Goal: Task Accomplishment & Management: Manage account settings

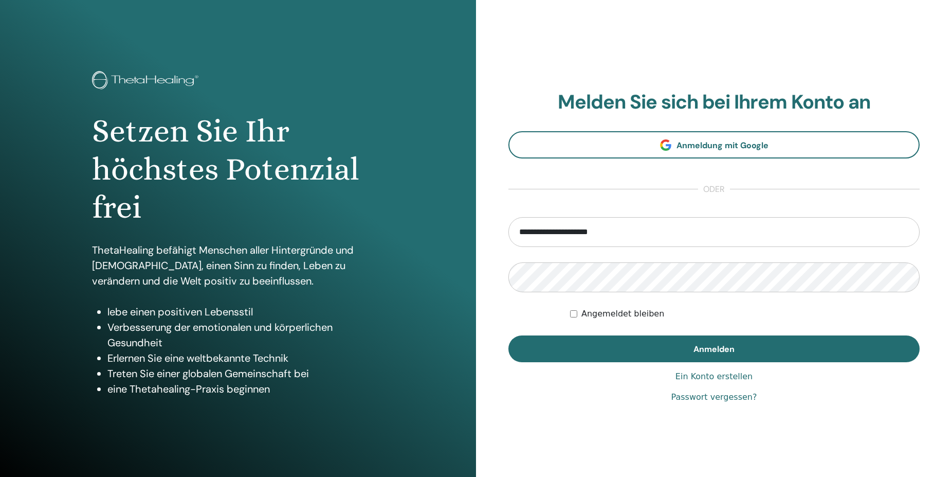
type input "**********"
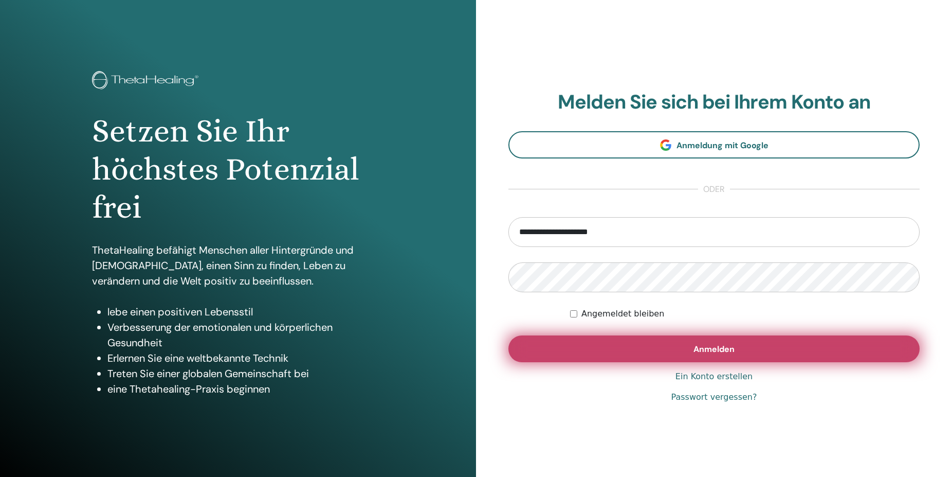
click at [622, 341] on button "Anmelden" at bounding box center [714, 348] width 411 height 27
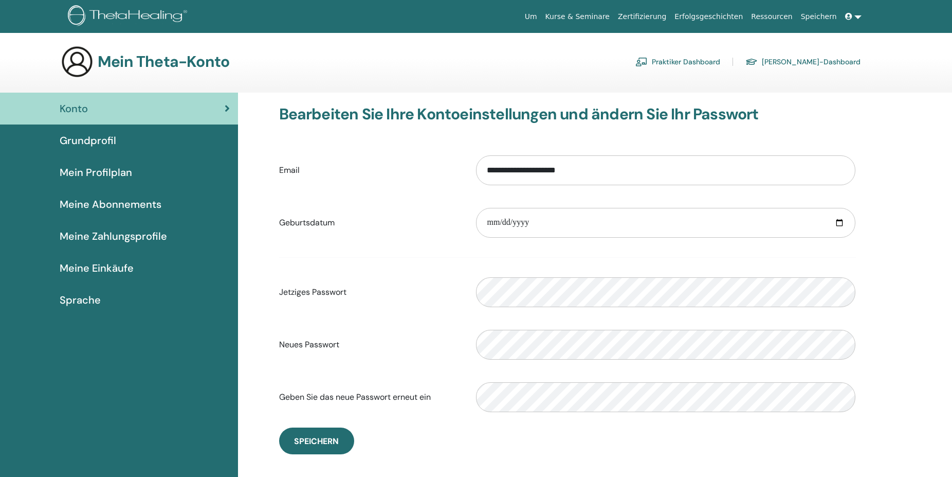
click at [86, 299] on span "Sprache" at bounding box center [80, 299] width 41 height 15
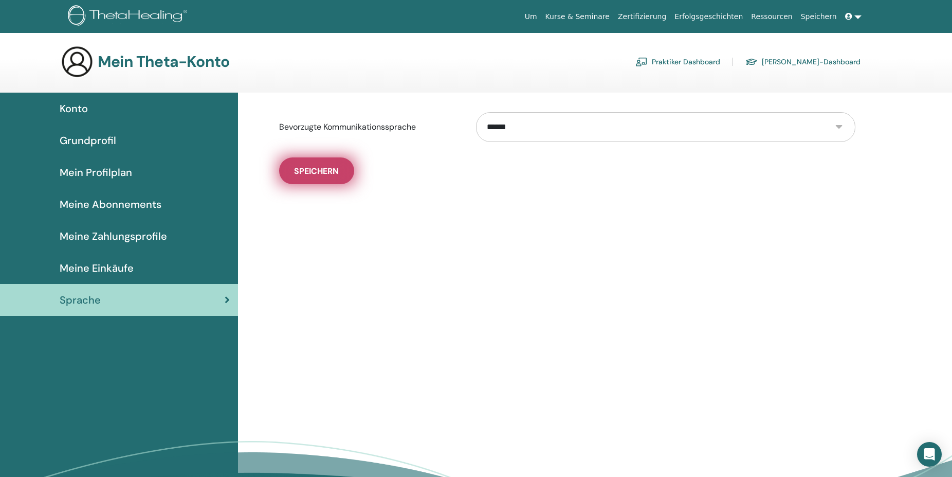
click at [306, 173] on span "Speichern" at bounding box center [316, 171] width 45 height 11
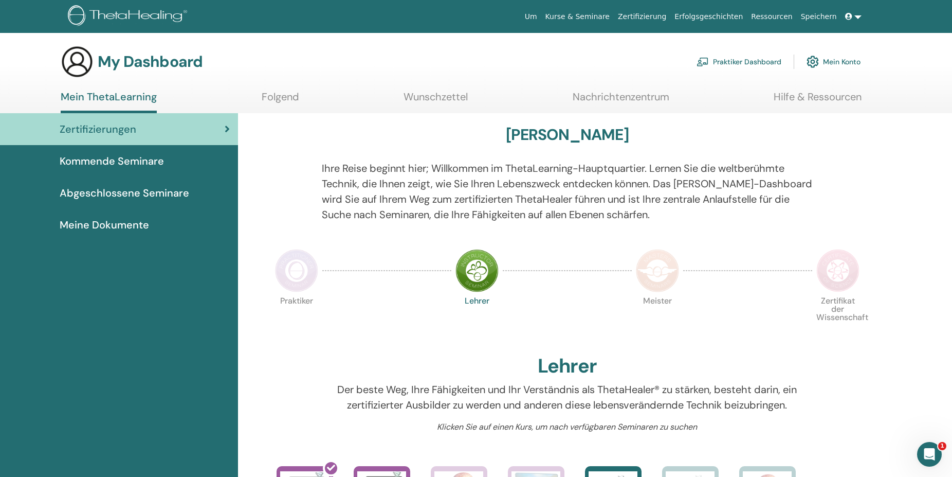
click at [294, 266] on img at bounding box center [296, 270] width 43 height 43
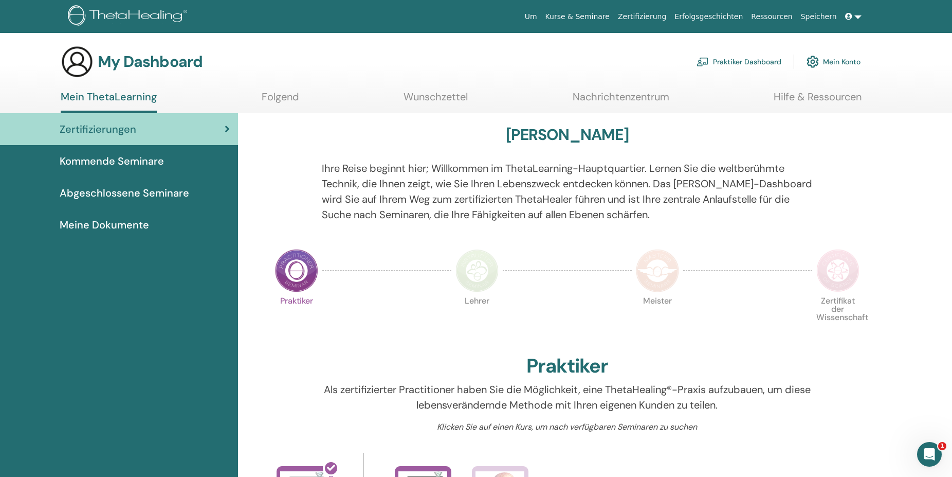
click at [478, 270] on img at bounding box center [477, 270] width 43 height 43
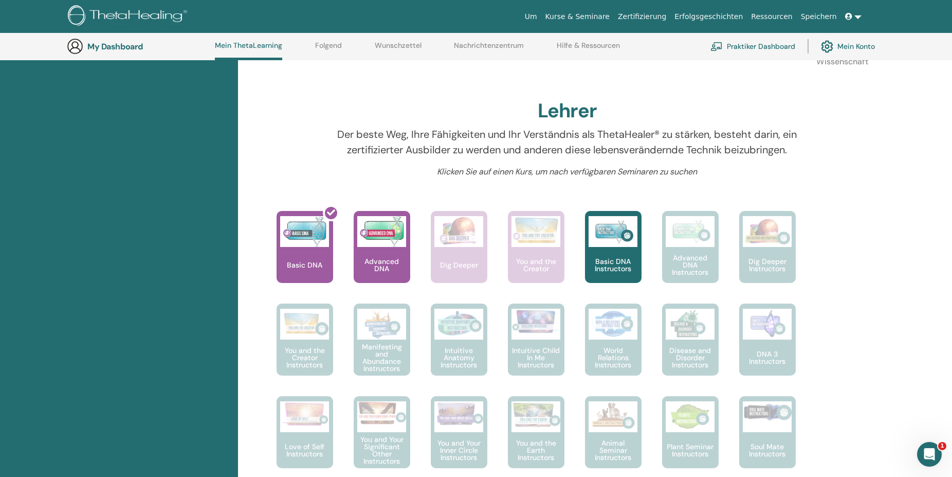
scroll to position [237, 0]
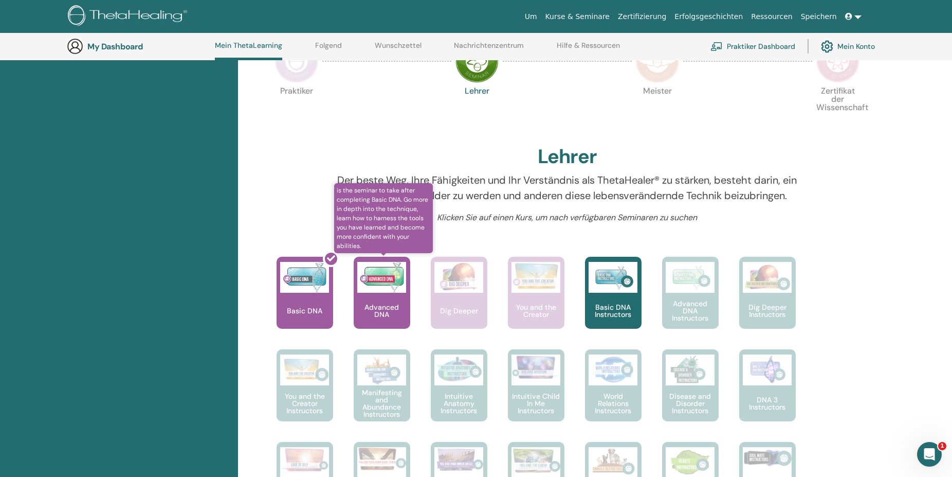
click at [401, 303] on div "Advanced DNA" at bounding box center [382, 293] width 57 height 72
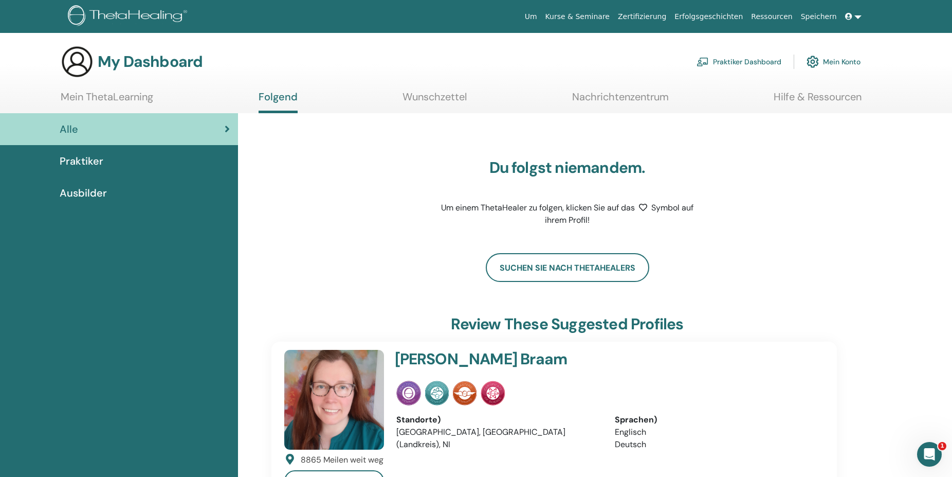
click at [422, 104] on link "Wunschzettel" at bounding box center [435, 101] width 64 height 20
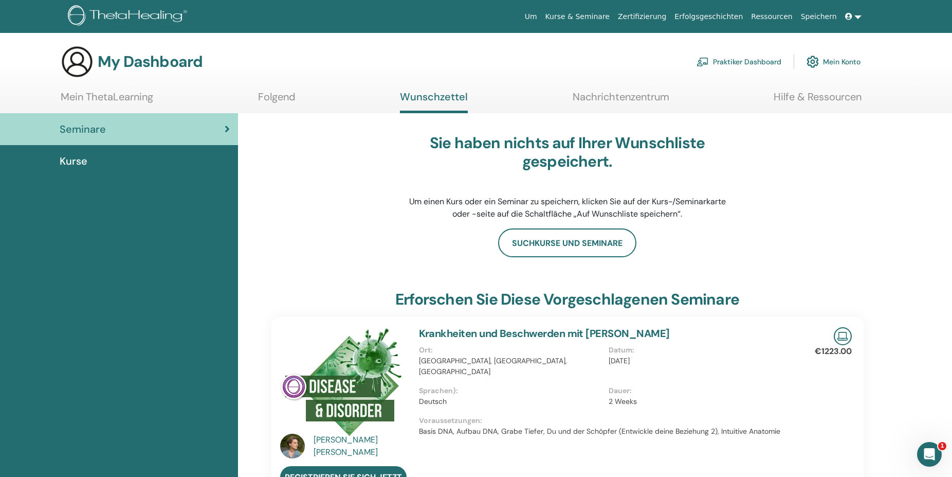
click at [653, 17] on link "Zertifizierung" at bounding box center [642, 16] width 57 height 19
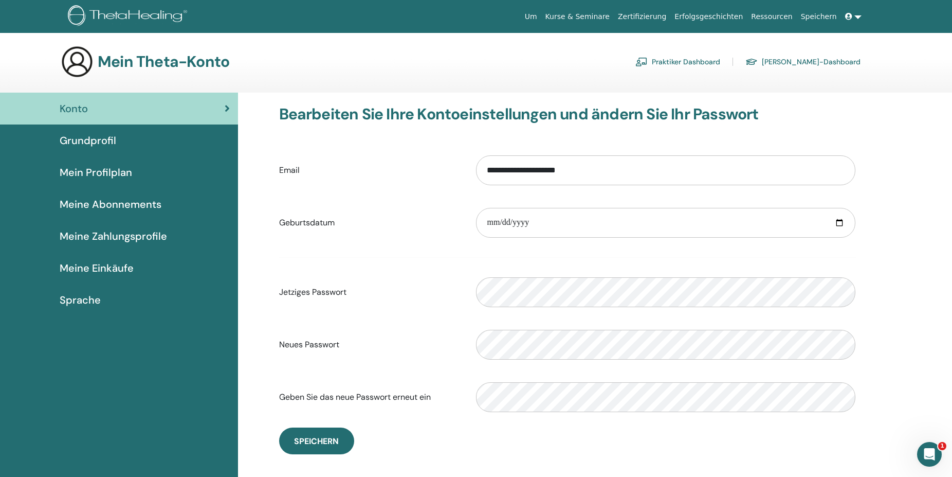
click at [94, 133] on span "Grundprofil" at bounding box center [88, 140] width 57 height 15
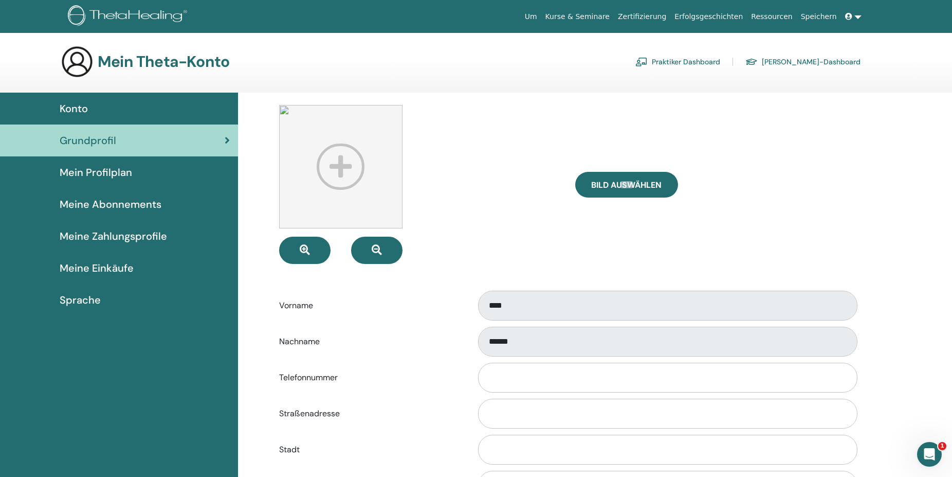
click at [94, 171] on span "Mein Profilplan" at bounding box center [96, 172] width 73 height 15
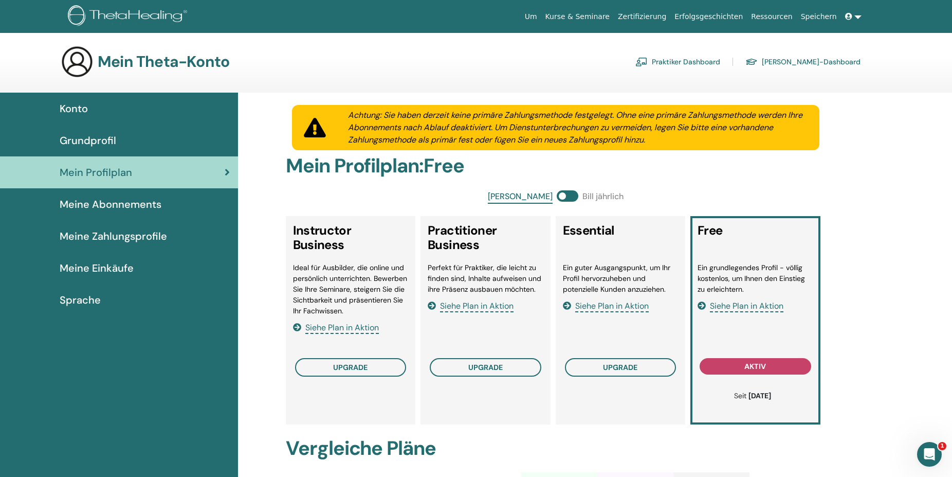
click at [719, 59] on link "Praktiker Dashboard" at bounding box center [678, 61] width 85 height 16
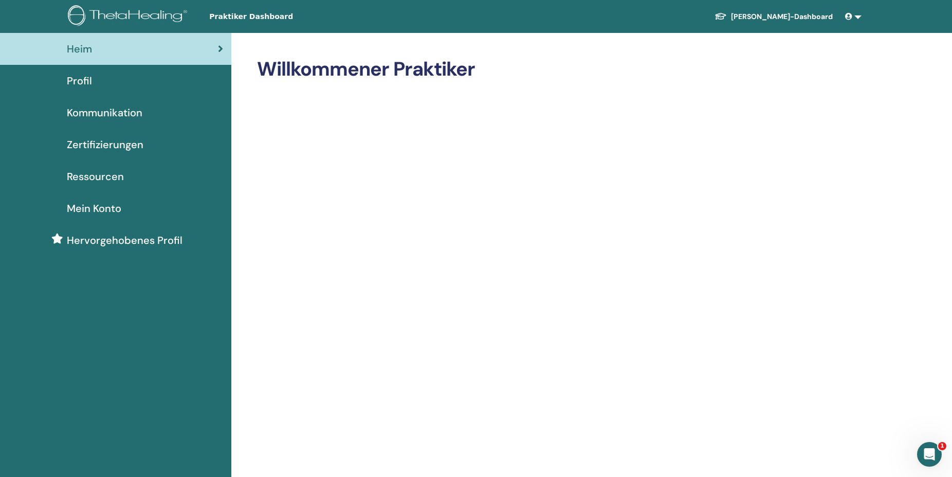
click at [88, 213] on span "Mein Konto" at bounding box center [94, 208] width 55 height 15
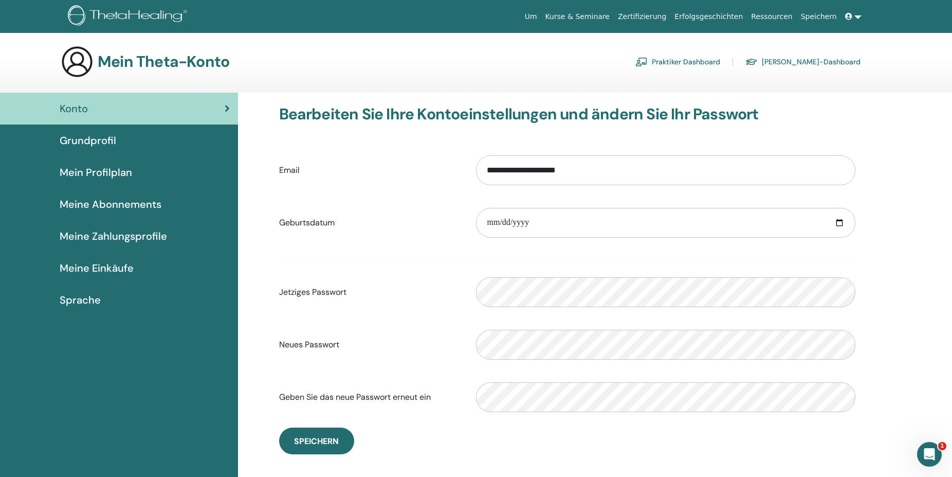
click at [96, 173] on span "Mein Profilplan" at bounding box center [96, 172] width 73 height 15
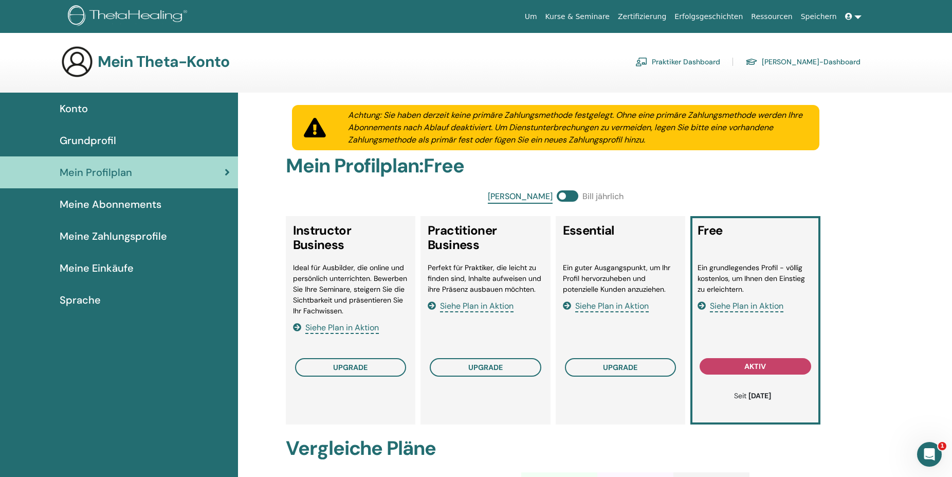
click at [819, 56] on link "Schüler-Dashboard" at bounding box center [803, 61] width 115 height 16
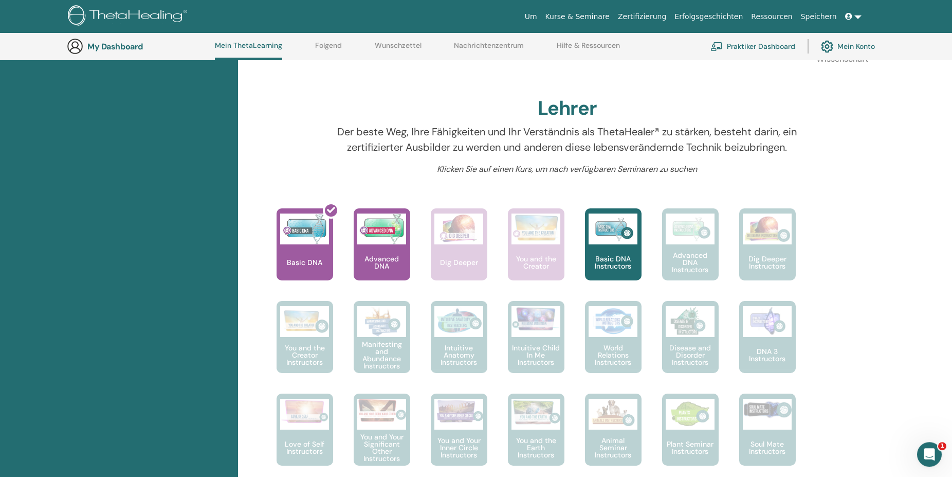
scroll to position [341, 0]
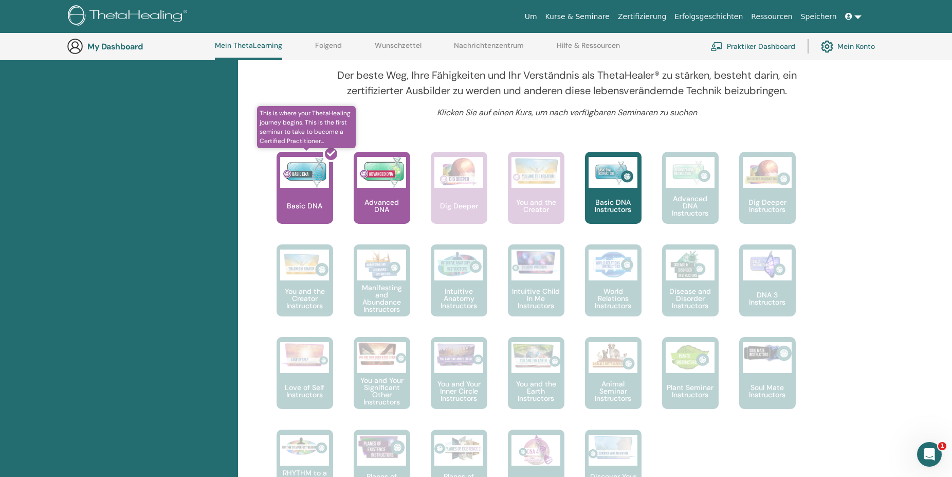
click at [307, 205] on div at bounding box center [311, 192] width 57 height 93
